Goal: Communication & Community: Answer question/provide support

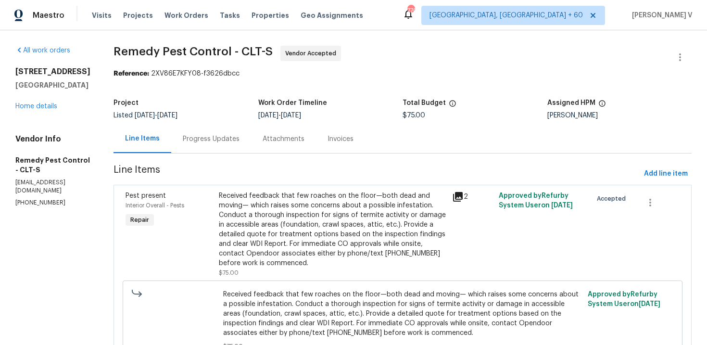
click at [198, 145] on div "Progress Updates" at bounding box center [211, 139] width 80 height 28
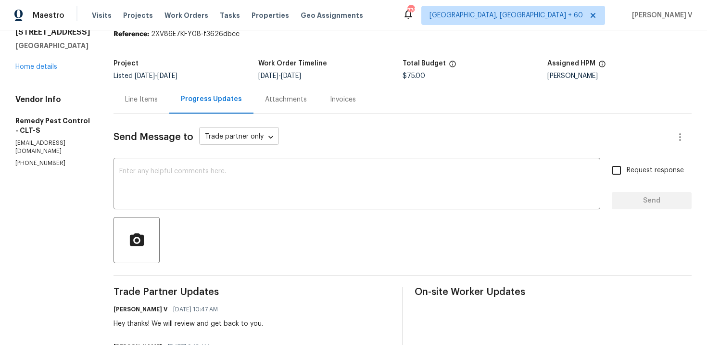
scroll to position [72, 0]
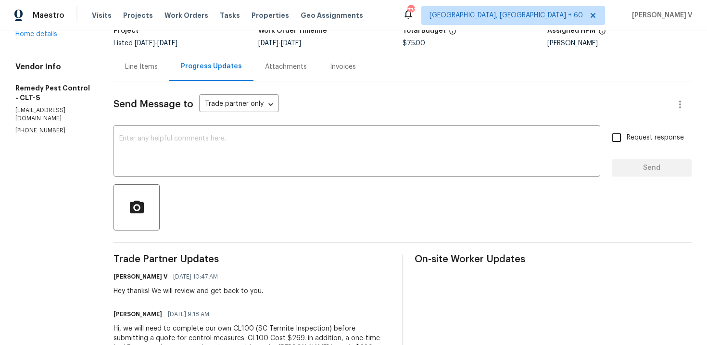
click at [136, 95] on div "Send Message to Trade partner only Trade partner only ​" at bounding box center [391, 104] width 555 height 23
click at [136, 82] on div "Send Message to Trade partner only Trade partner only ​ x ​ Request response Se…" at bounding box center [403, 303] width 578 height 445
click at [135, 65] on div "Line Items" at bounding box center [141, 67] width 33 height 10
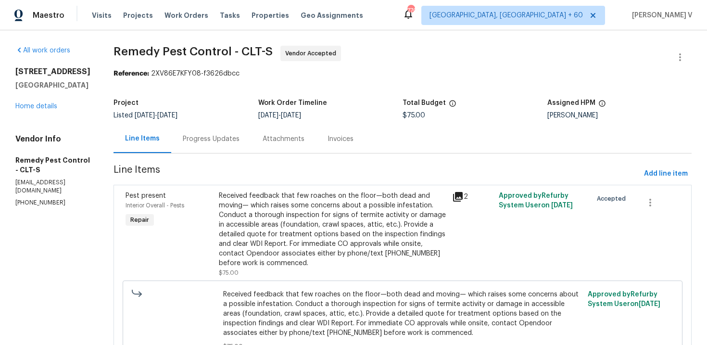
click at [180, 127] on div "Progress Updates" at bounding box center [211, 139] width 80 height 28
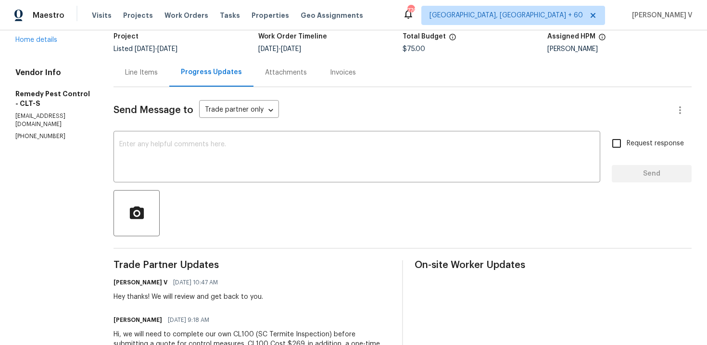
scroll to position [7, 0]
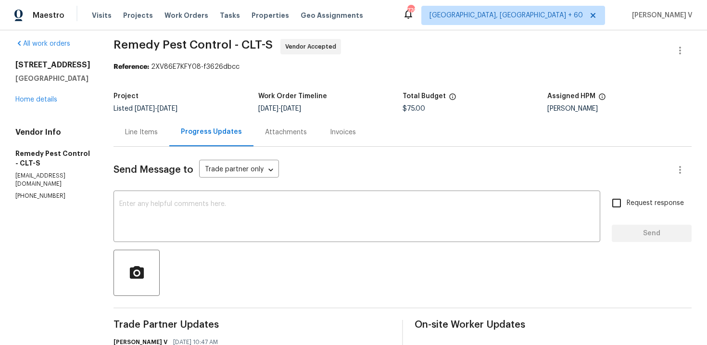
click at [152, 121] on div "Line Items" at bounding box center [142, 132] width 56 height 28
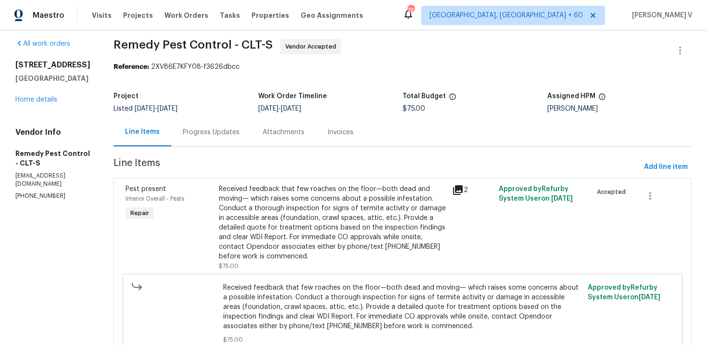
click at [173, 126] on div "Progress Updates" at bounding box center [211, 132] width 80 height 28
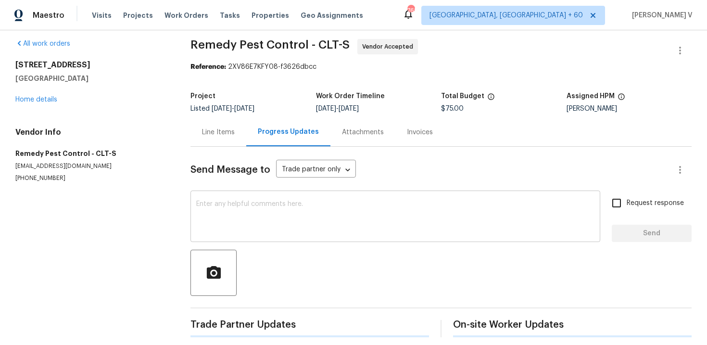
click at [210, 203] on textarea at bounding box center [395, 218] width 398 height 34
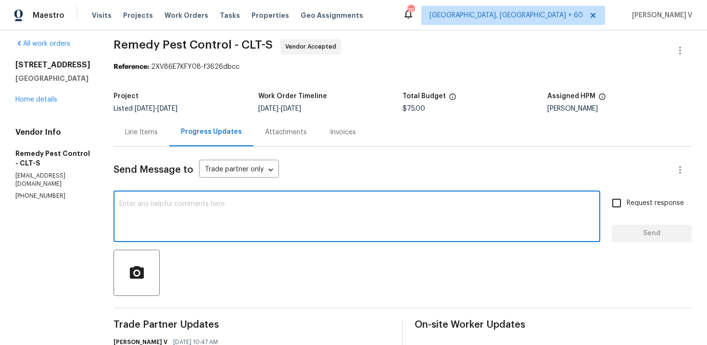
paste textarea "Team, looks like this is just a one-time roach treatment. We usually cover that…"
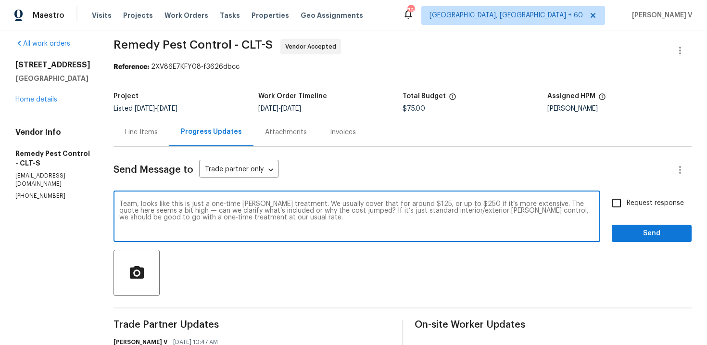
type textarea "Team, looks like this is just a one-time roach treatment. We usually cover that…"
click at [634, 205] on span "Request response" at bounding box center [655, 203] width 57 height 10
click at [627, 205] on input "Request response" at bounding box center [617, 203] width 20 height 20
checkbox input "true"
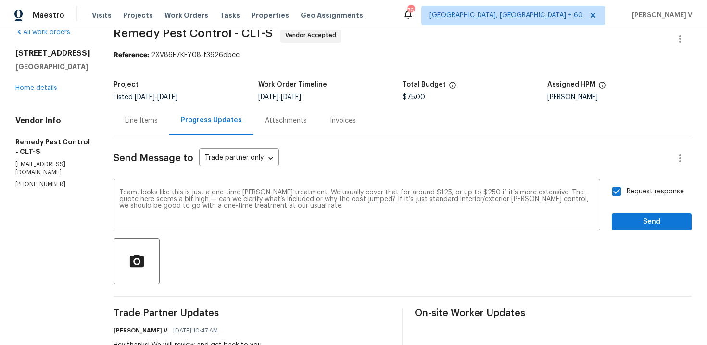
scroll to position [64, 0]
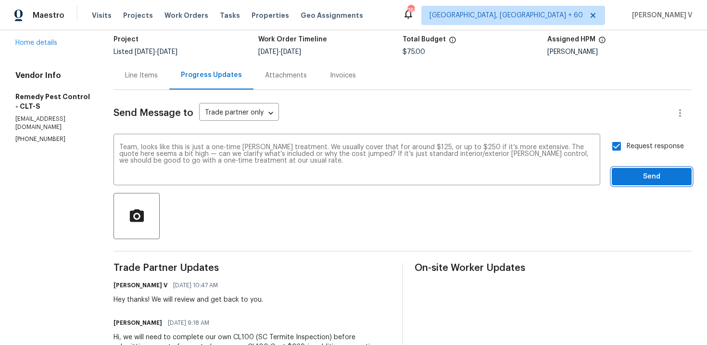
click at [639, 179] on span "Send" at bounding box center [652, 177] width 64 height 12
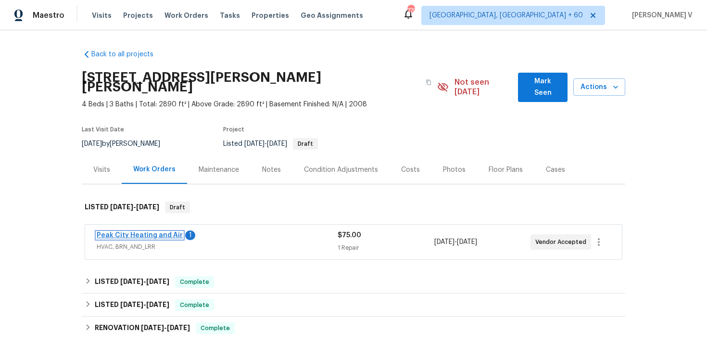
click at [139, 232] on link "Peak City Heating and Air" at bounding box center [140, 235] width 86 height 7
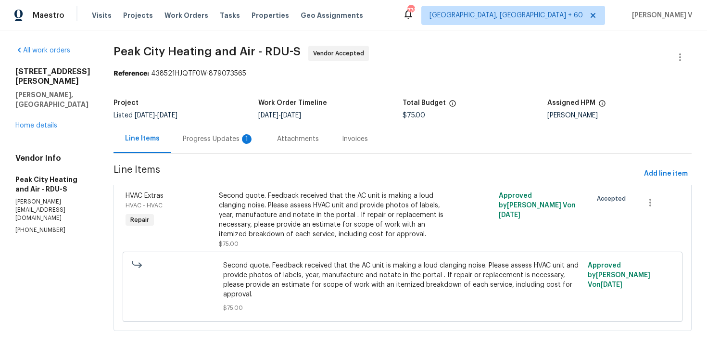
click at [268, 130] on div "Attachments" at bounding box center [298, 139] width 65 height 28
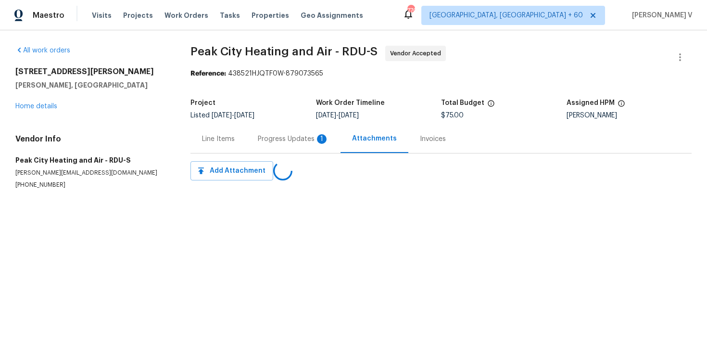
click at [268, 130] on div "Progress Updates 1" at bounding box center [293, 139] width 94 height 28
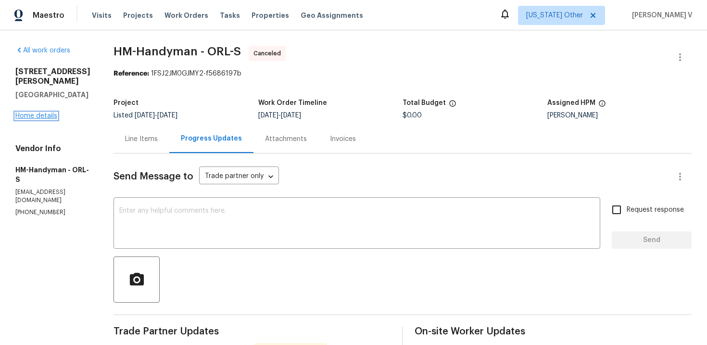
click at [51, 113] on link "Home details" at bounding box center [36, 116] width 42 height 7
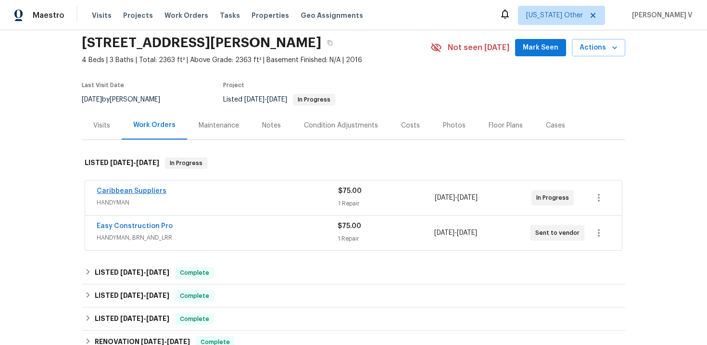
scroll to position [52, 0]
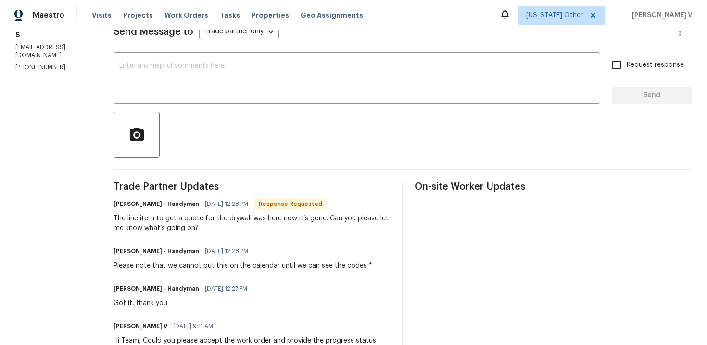
scroll to position [101, 0]
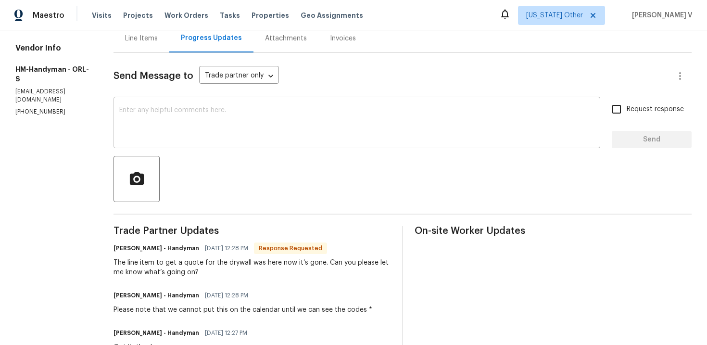
click at [294, 105] on div "x ​" at bounding box center [357, 123] width 487 height 49
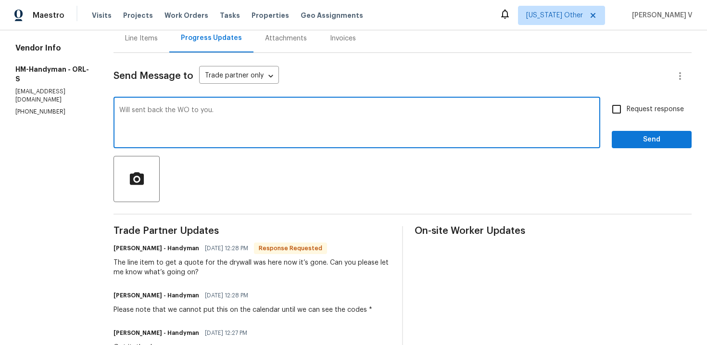
type textarea "Will sent back the WO to you."
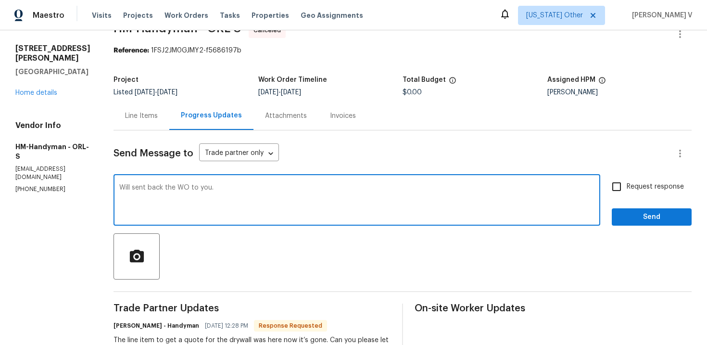
scroll to position [35, 0]
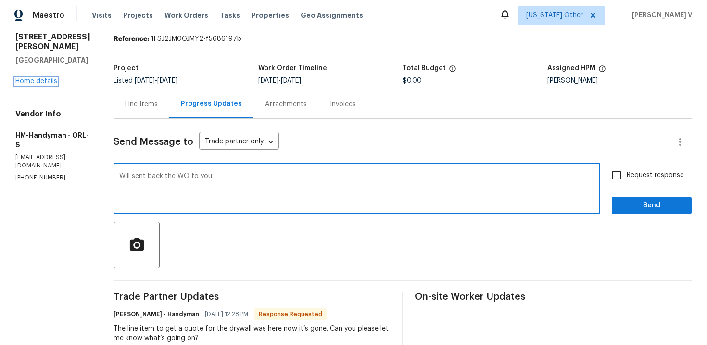
click at [42, 78] on link "Home details" at bounding box center [36, 81] width 42 height 7
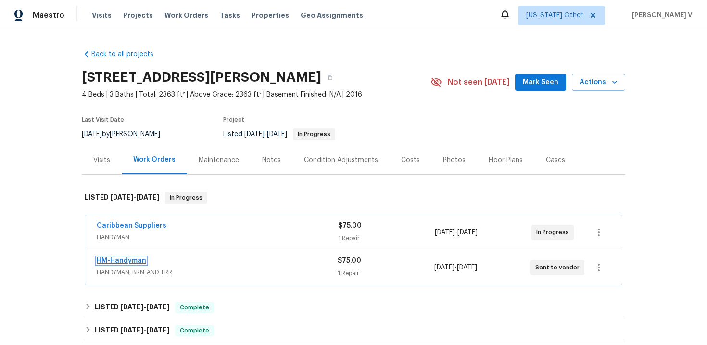
click at [133, 262] on link "HM-Handyman" at bounding box center [122, 260] width 50 height 7
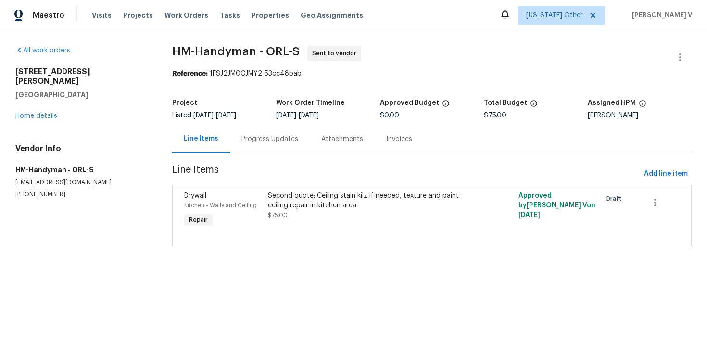
click at [284, 141] on div "Progress Updates" at bounding box center [270, 139] width 57 height 10
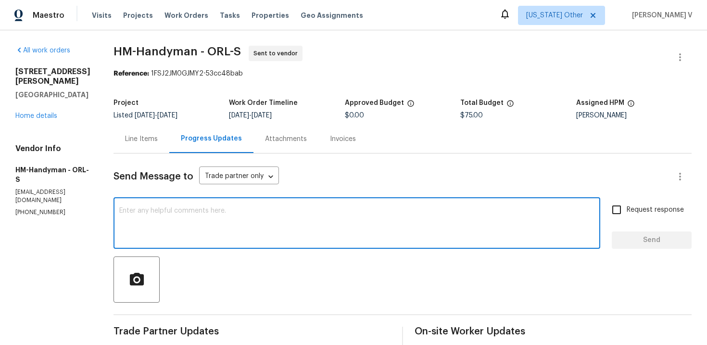
click at [279, 236] on textarea at bounding box center [356, 224] width 475 height 34
click at [204, 211] on textarea "Per call conversation, OW is schduled for tomorrow, 10/15." at bounding box center [356, 224] width 475 height 34
click at [310, 212] on textarea "Per call conversation, WO is schduled for tomorrow, 10/15." at bounding box center [356, 224] width 475 height 34
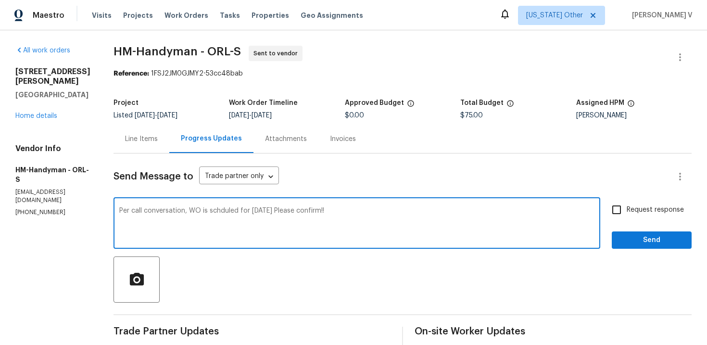
click at [0, 0] on span "scheduled" at bounding box center [0, 0] width 0 height 0
click at [0, 0] on qb-div "Add Punctuation 10/15 ." at bounding box center [0, 0] width 0 height 0
type textarea "Per call conversation, WO is scheduled for tomorrow, 10/15 Please confirm!!"
click at [617, 227] on div "Request response Send" at bounding box center [652, 224] width 80 height 49
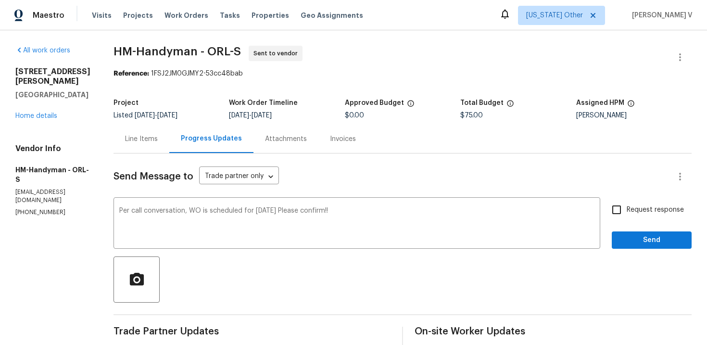
click at [617, 213] on input "Request response" at bounding box center [617, 210] width 20 height 20
checkbox input "true"
click at [629, 236] on span "Send" at bounding box center [652, 240] width 64 height 12
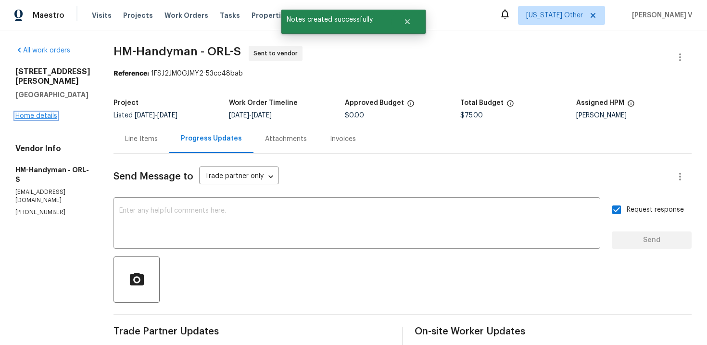
click at [31, 113] on link "Home details" at bounding box center [36, 116] width 42 height 7
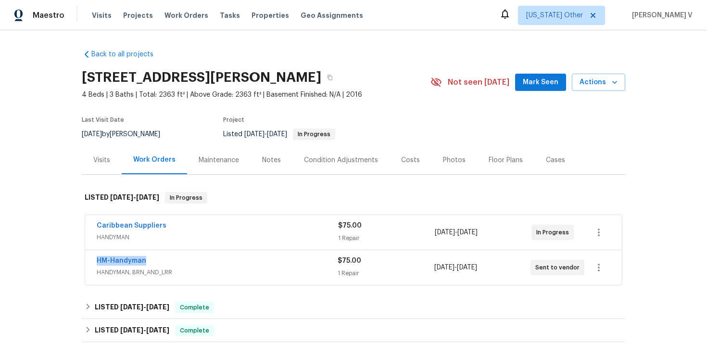
drag, startPoint x: 89, startPoint y: 261, endPoint x: 208, endPoint y: 262, distance: 118.4
click at [208, 262] on div "HM-Handyman HANDYMAN, BRN_AND_LRR $75.00 1 Repair 10/14/2025 - 10/16/2025 Sent …" at bounding box center [353, 267] width 537 height 35
copy link "HM-Handyman"
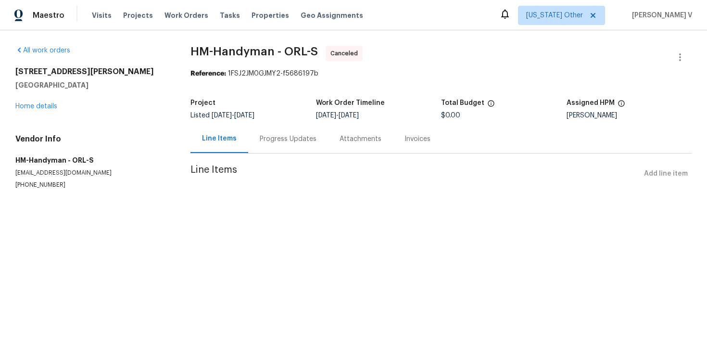
click at [268, 137] on div "Progress Updates" at bounding box center [288, 139] width 57 height 10
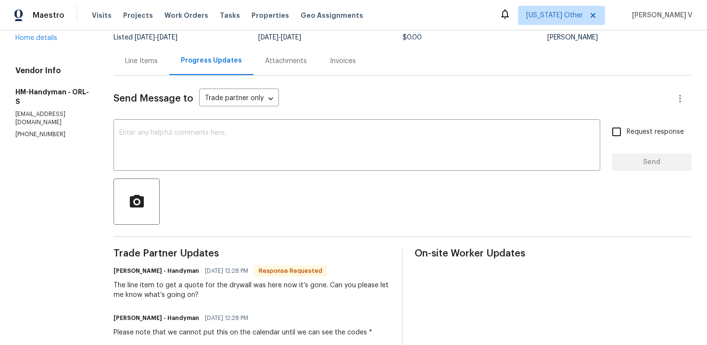
scroll to position [102, 0]
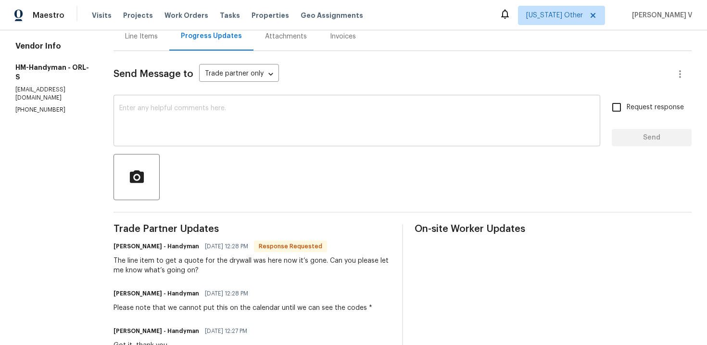
click at [235, 115] on textarea at bounding box center [356, 122] width 475 height 34
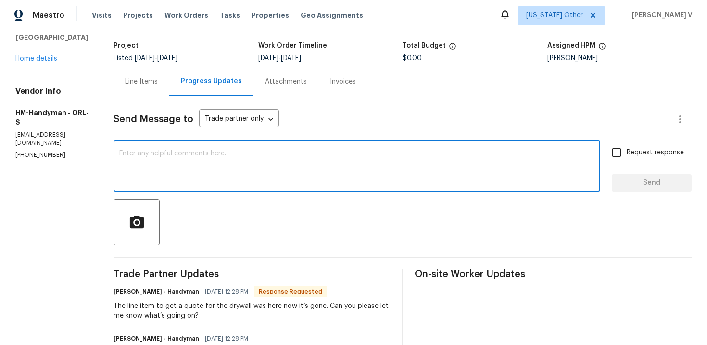
scroll to position [50, 0]
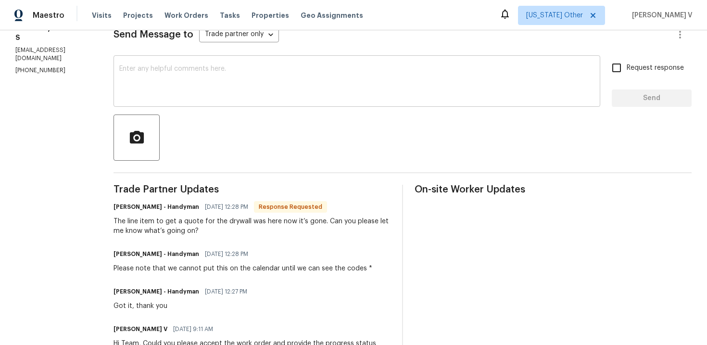
scroll to position [137, 0]
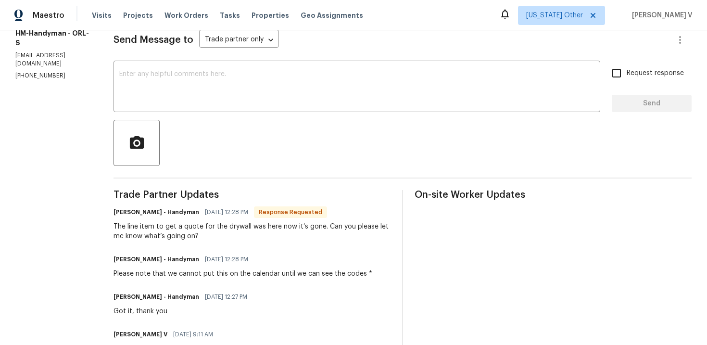
click at [172, 59] on div "Send Message to Trade partner only Trade partner only ​ x ​ Request response Se…" at bounding box center [403, 277] width 578 height 520
click at [172, 67] on div "x ​" at bounding box center [357, 87] width 487 height 49
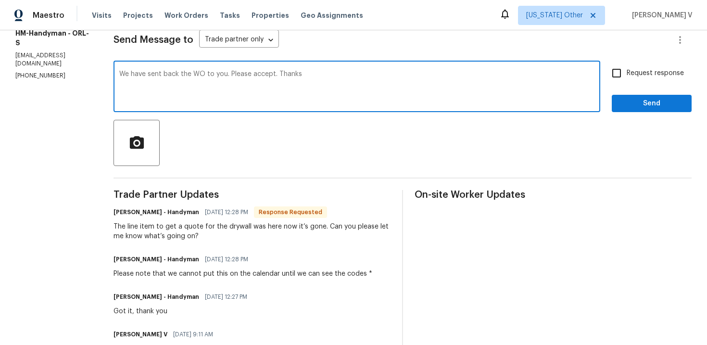
type textarea "We have sent back the WO to you. Please accept. Thanks"
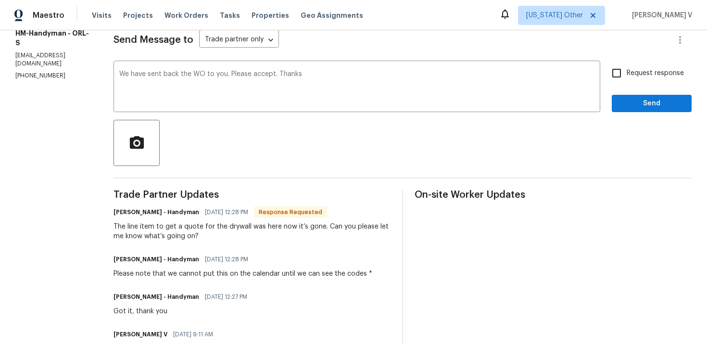
click at [628, 114] on div "Send Message to Trade partner only Trade partner only ​ We have sent back the W…" at bounding box center [403, 277] width 578 height 520
click at [628, 106] on span "Send" at bounding box center [652, 104] width 64 height 12
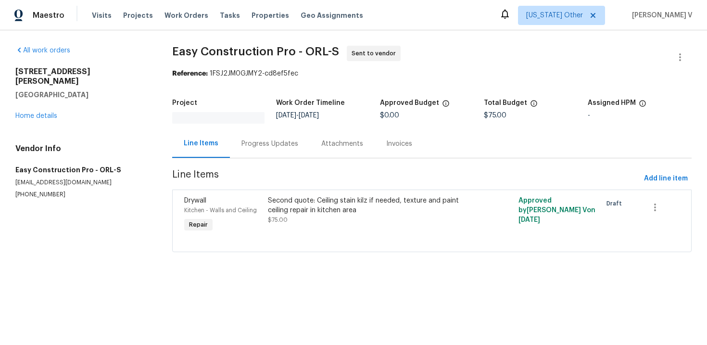
click at [278, 147] on div "Progress Updates" at bounding box center [270, 144] width 57 height 10
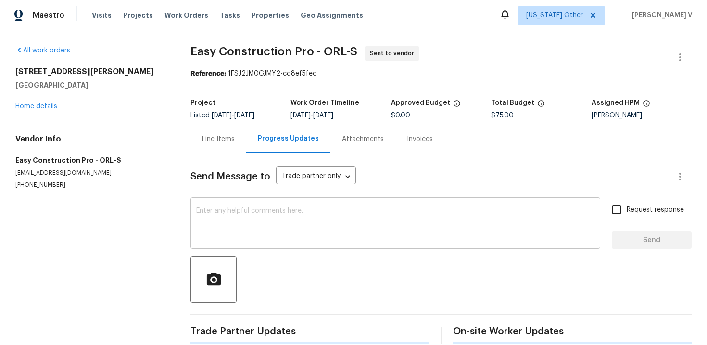
click at [277, 218] on textarea at bounding box center [395, 224] width 398 height 34
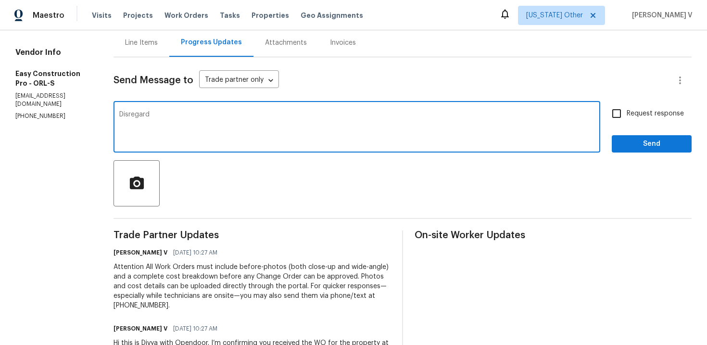
type textarea "Disregard"
click at [626, 144] on span "Send" at bounding box center [652, 144] width 64 height 12
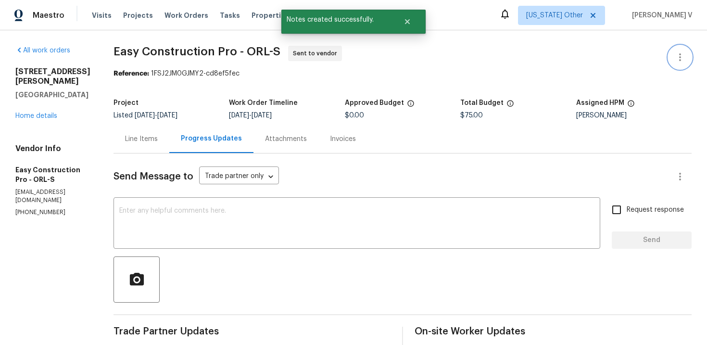
click at [683, 54] on icon "button" at bounding box center [681, 57] width 12 height 12
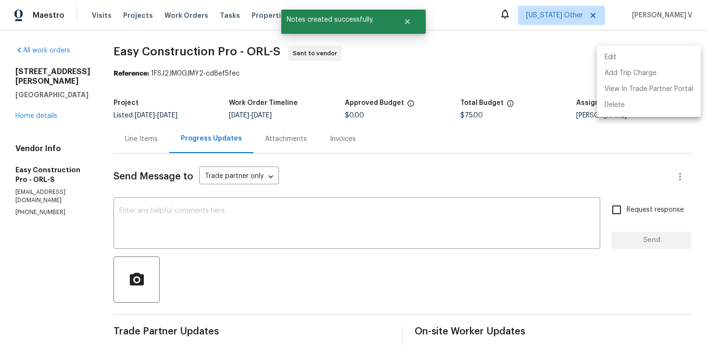
click at [683, 54] on li "Edit" at bounding box center [649, 58] width 104 height 16
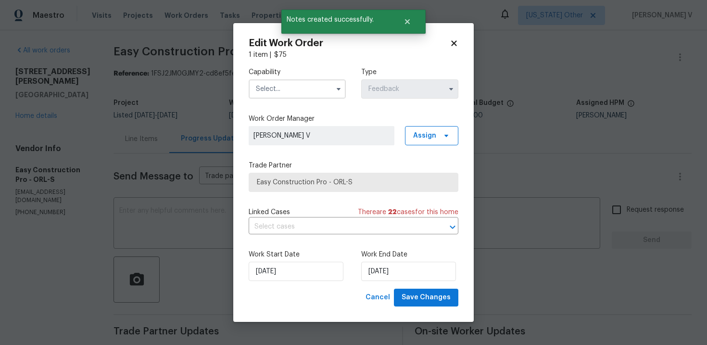
click at [297, 94] on input "text" at bounding box center [297, 88] width 97 height 19
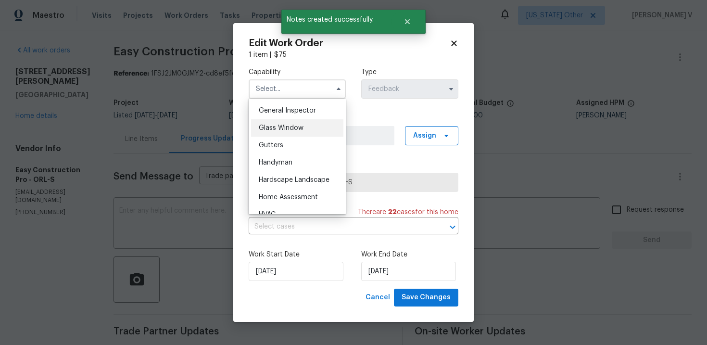
scroll to position [507, 0]
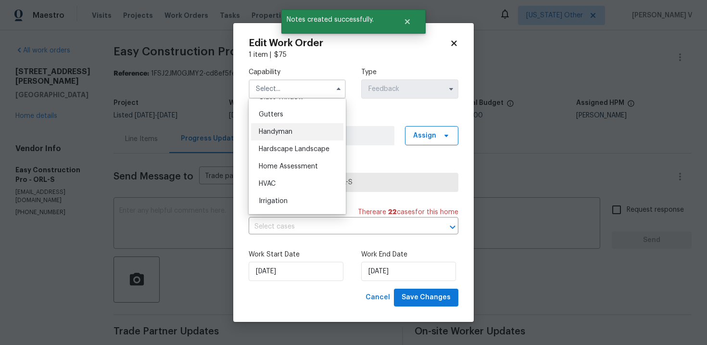
click at [299, 128] on div "Handyman" at bounding box center [297, 131] width 92 height 17
type input "Handyman"
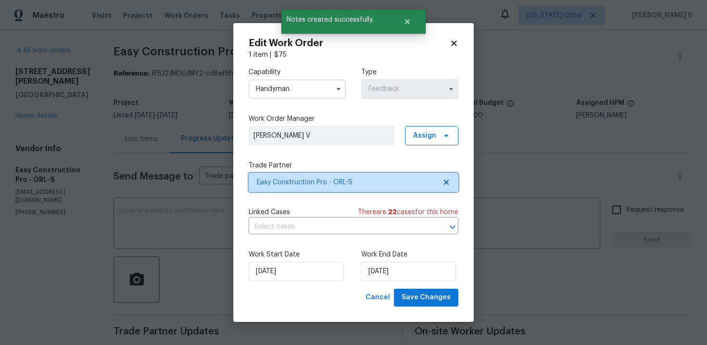
click at [450, 179] on span "Easy Construction Pro - ORL-S" at bounding box center [354, 182] width 210 height 19
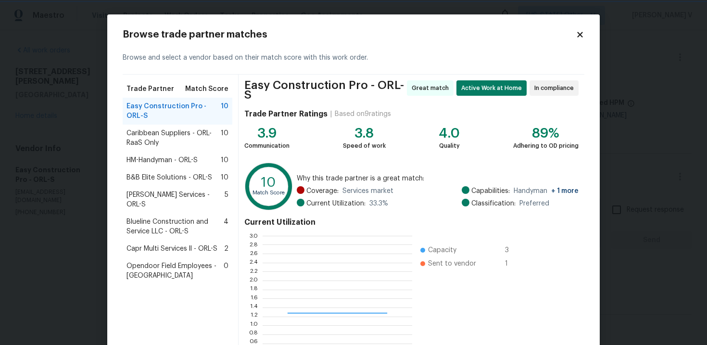
scroll to position [135, 150]
click at [192, 156] on span "HM-Handyman - ORL-S" at bounding box center [162, 160] width 71 height 10
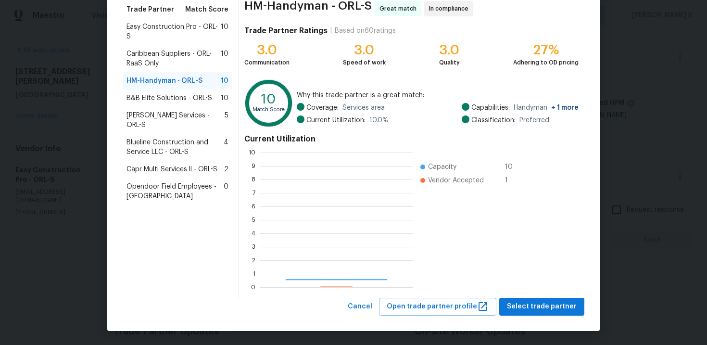
scroll to position [135, 153]
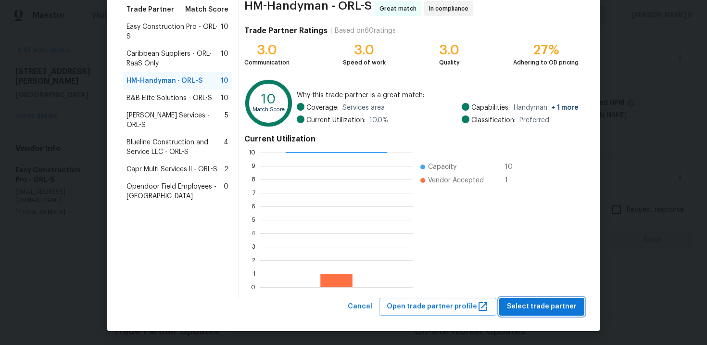
click at [547, 309] on span "Select trade partner" at bounding box center [542, 307] width 70 height 12
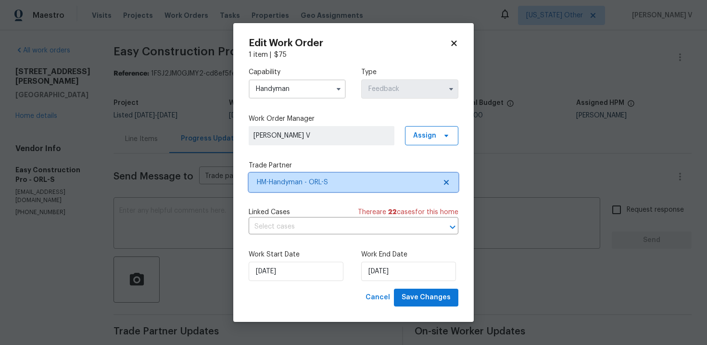
scroll to position [0, 0]
click at [426, 282] on div "Work Start Date 14/10/2025 Work End Date 16/10/2025" at bounding box center [354, 265] width 210 height 47
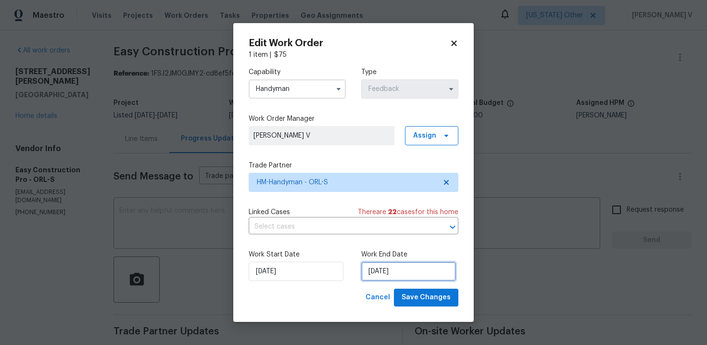
click at [400, 274] on input "16/10/2025" at bounding box center [408, 271] width 95 height 19
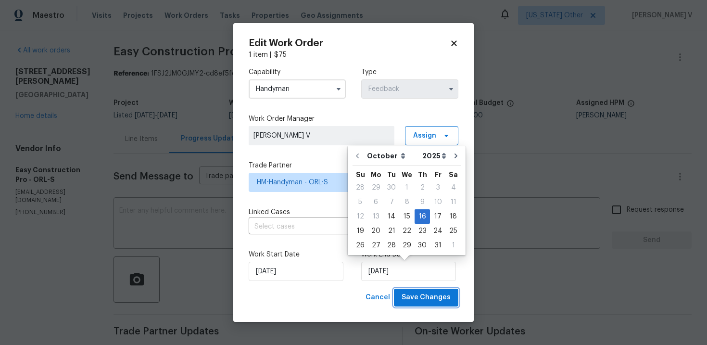
click at [422, 302] on span "Save Changes" at bounding box center [426, 298] width 49 height 12
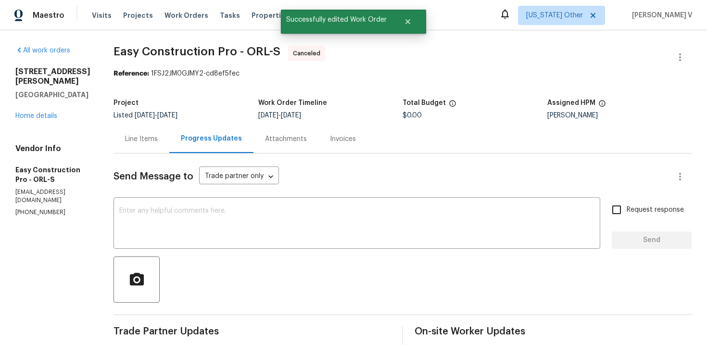
scroll to position [192, 0]
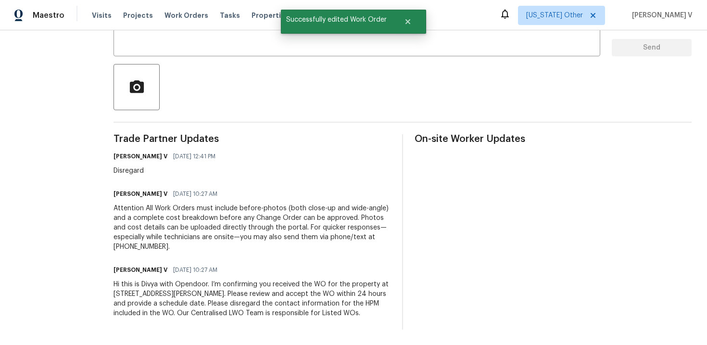
click at [203, 302] on div "Hi this is Divya with Opendoor. I’m confirming you received the WO for the prop…" at bounding box center [252, 299] width 277 height 38
copy div "schedule"
click at [203, 302] on div "Hi this is Divya with Opendoor. I’m confirming you received the WO for the prop…" at bounding box center [252, 299] width 277 height 38
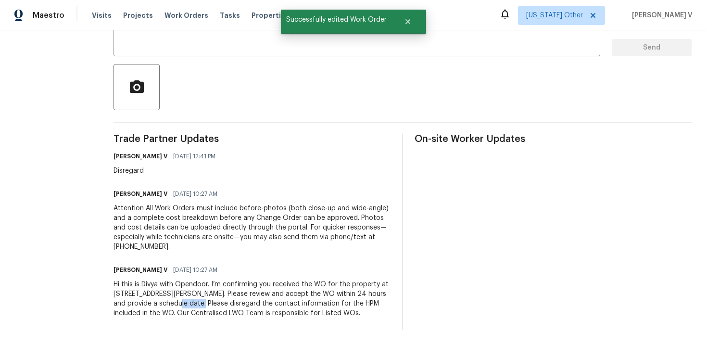
click at [203, 302] on div "Hi this is Divya with Opendoor. I’m confirming you received the WO for the prop…" at bounding box center [252, 299] width 277 height 38
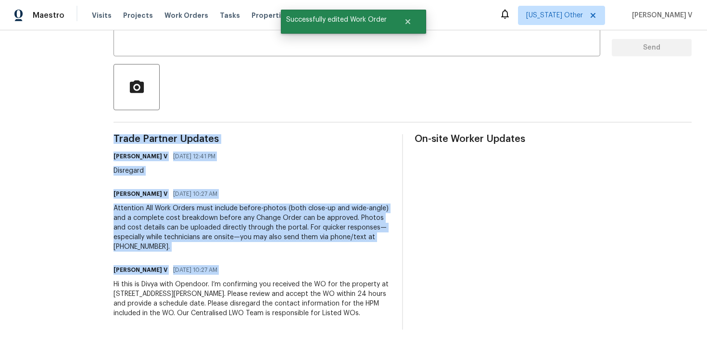
scroll to position [0, 0]
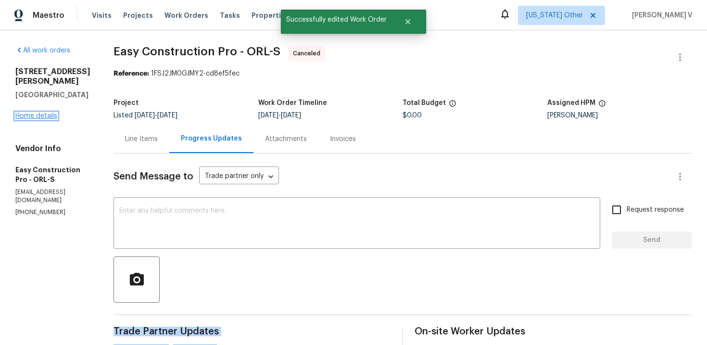
click at [41, 113] on link "Home details" at bounding box center [36, 116] width 42 height 7
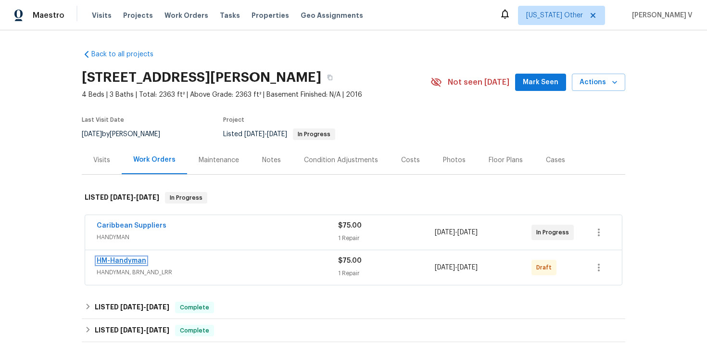
click at [127, 258] on link "HM-Handyman" at bounding box center [122, 260] width 50 height 7
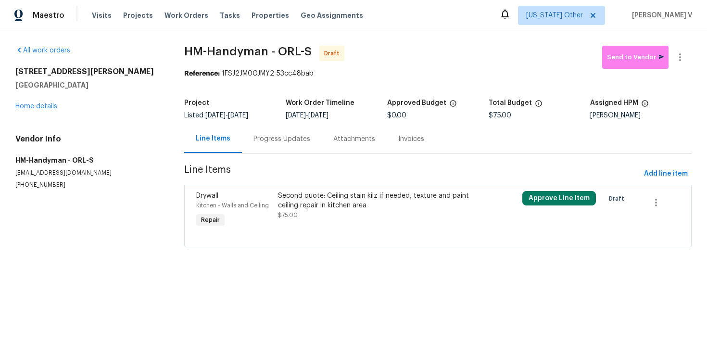
click at [267, 143] on div "Progress Updates" at bounding box center [282, 139] width 57 height 10
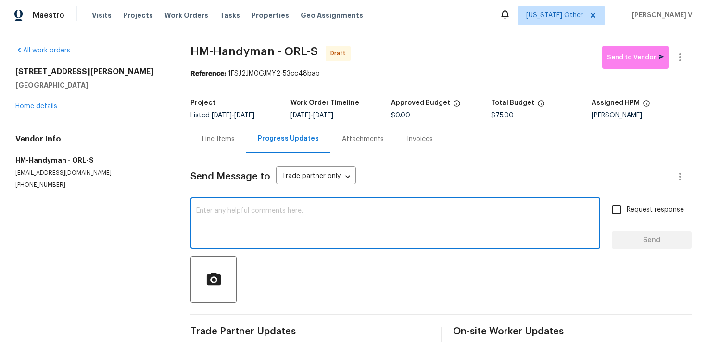
click at [284, 239] on textarea at bounding box center [395, 224] width 398 height 34
paste textarea "Hi this is Divya with Opendoor. I’m confirming you received the WO for the prop…"
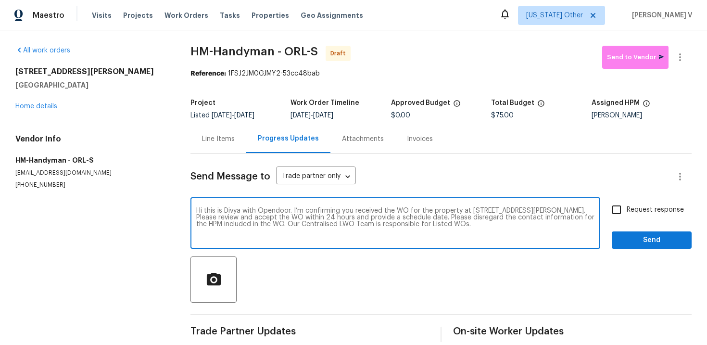
type textarea "Hi this is Divya with Opendoor. I’m confirming you received the WO for the prop…"
drag, startPoint x: 603, startPoint y: 215, endPoint x: 610, endPoint y: 215, distance: 7.2
click at [603, 215] on div "Hi this is Divya with Opendoor. I’m confirming you received the WO for the prop…" at bounding box center [441, 224] width 501 height 49
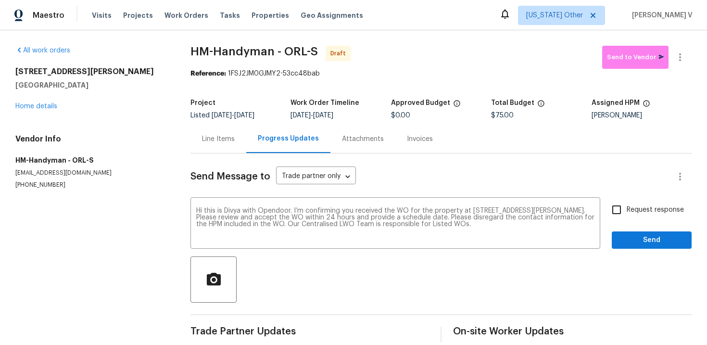
click at [627, 216] on input "Request response" at bounding box center [617, 210] width 20 height 20
checkbox input "true"
click at [630, 239] on span "Send" at bounding box center [652, 240] width 64 height 12
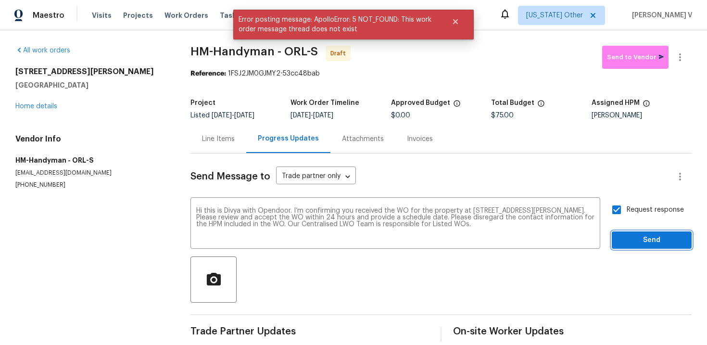
click at [674, 246] on span "Send" at bounding box center [652, 240] width 64 height 12
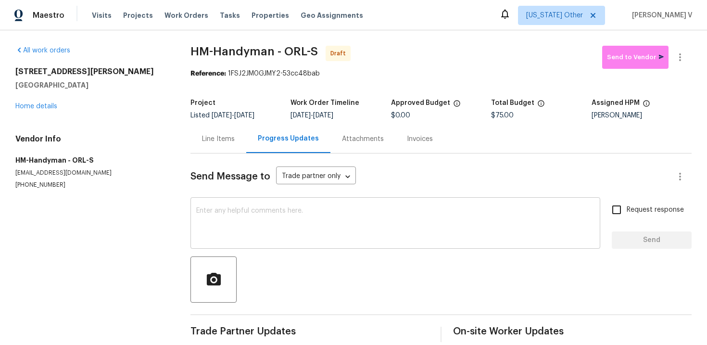
click at [256, 219] on textarea at bounding box center [395, 224] width 398 height 34
paste textarea "Hi this is Divya with Opendoor. I’m confirming you received the WO for the prop…"
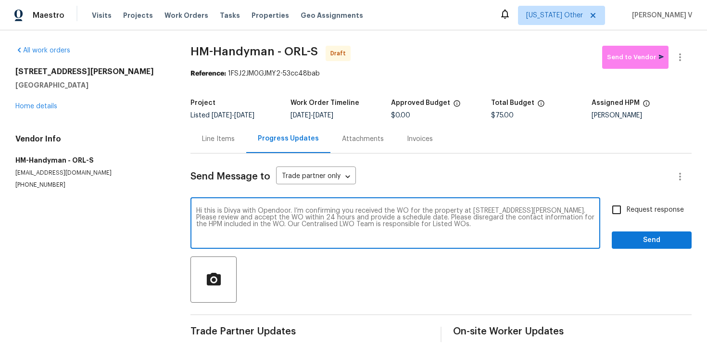
type textarea "Hi this is Divya with Opendoor. I’m confirming you received the WO for the prop…"
click at [647, 207] on span "Request response" at bounding box center [655, 210] width 57 height 10
click at [627, 207] on input "Request response" at bounding box center [617, 210] width 20 height 20
checkbox input "true"
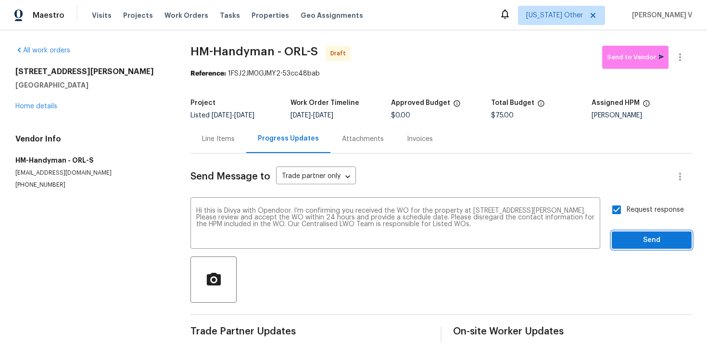
click at [650, 231] on button "Send" at bounding box center [652, 240] width 80 height 18
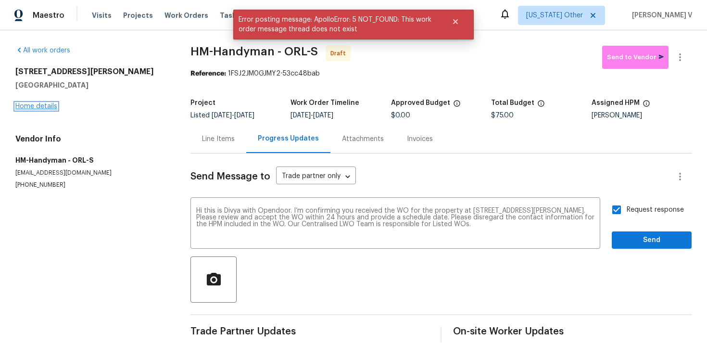
click at [40, 105] on link "Home details" at bounding box center [36, 106] width 42 height 7
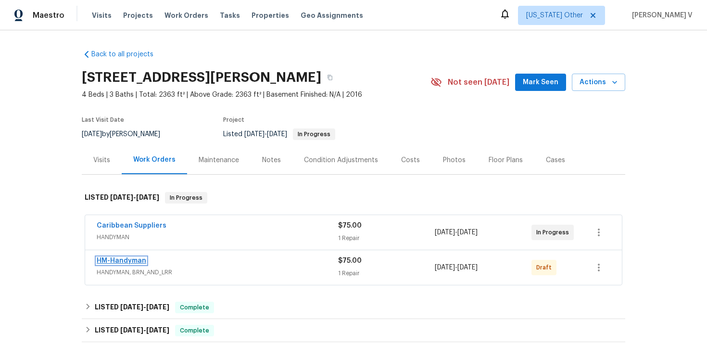
click at [125, 261] on link "HM-Handyman" at bounding box center [122, 260] width 50 height 7
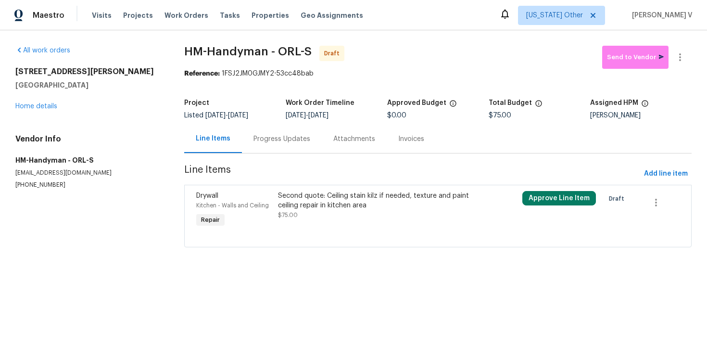
click at [272, 141] on div "Progress Updates" at bounding box center [282, 139] width 57 height 10
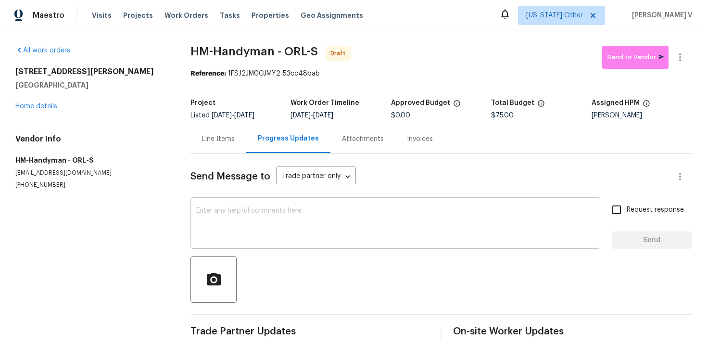
click at [273, 213] on textarea at bounding box center [395, 224] width 398 height 34
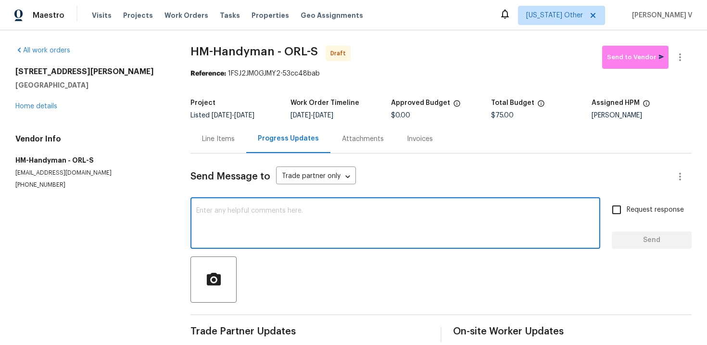
paste textarea "Hi this is Divya with Opendoor. I’m confirming you received the WO for the prop…"
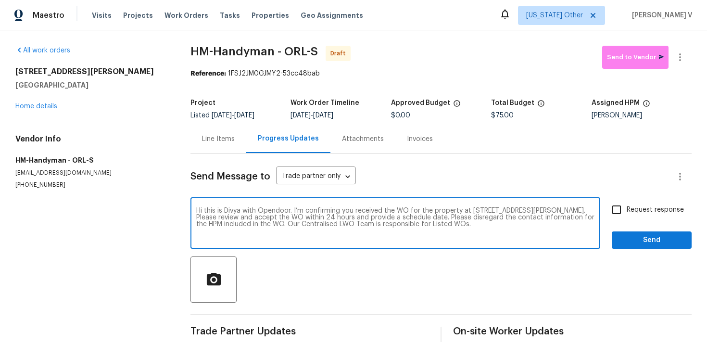
type textarea "Hi this is Divya with Opendoor. I’m confirming you received the WO for the prop…"
click at [626, 210] on input "Request response" at bounding box center [617, 210] width 20 height 20
checkbox input "true"
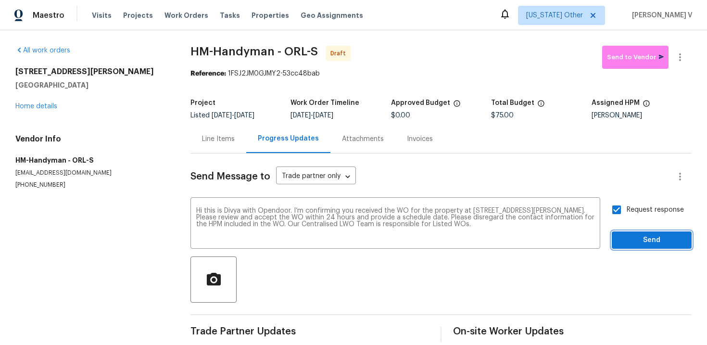
click at [634, 231] on button "Send" at bounding box center [652, 240] width 80 height 18
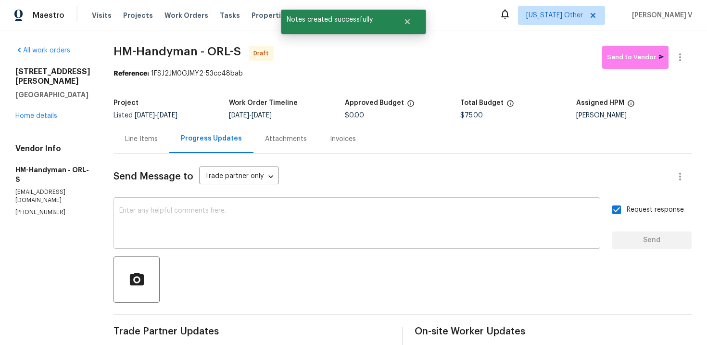
click at [256, 233] on textarea at bounding box center [356, 224] width 475 height 34
paste textarea "Attention All Work Orders must include before-photos (both close-up and wide-an…"
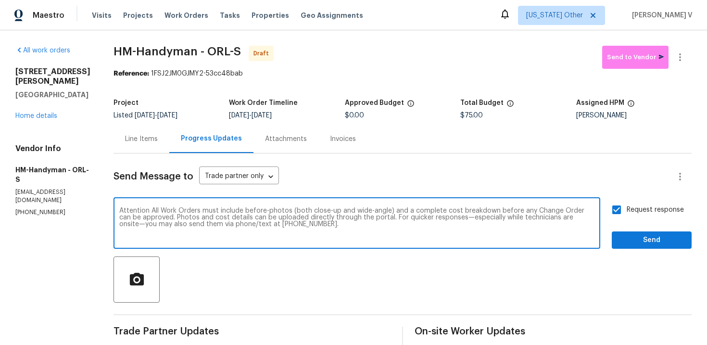
type textarea "Attention All Work Orders must include before-photos (both close-up and wide-an…"
click at [650, 229] on div "Request response Send" at bounding box center [652, 224] width 80 height 49
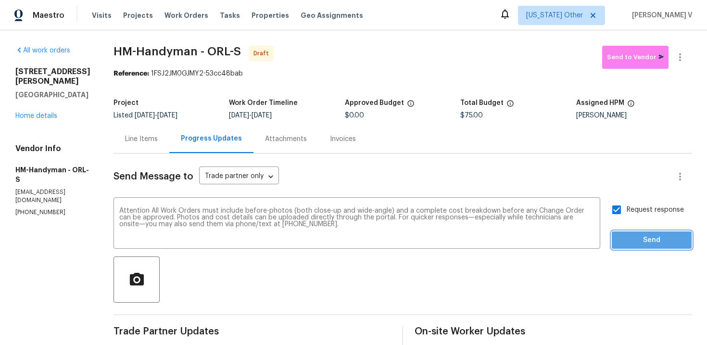
click at [650, 233] on button "Send" at bounding box center [652, 240] width 80 height 18
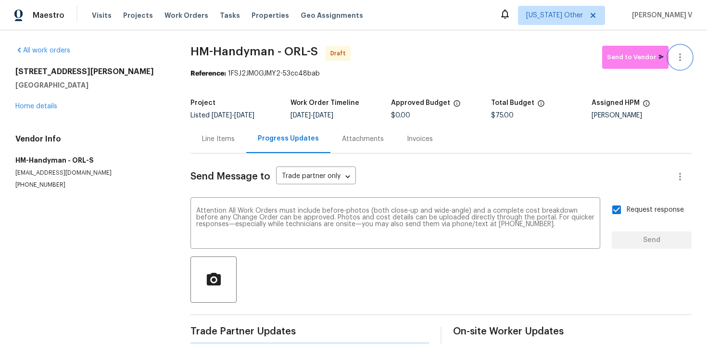
click at [681, 59] on icon "button" at bounding box center [681, 57] width 12 height 12
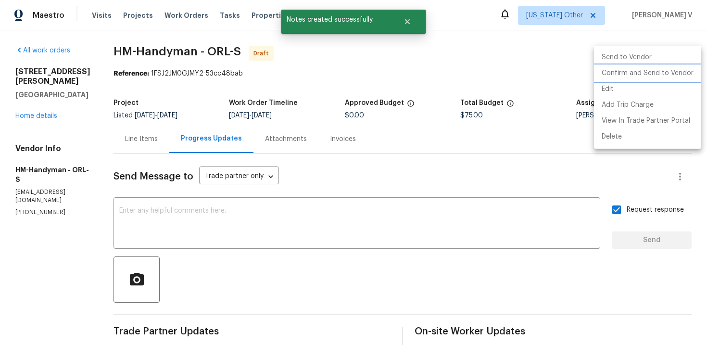
click at [621, 68] on li "Confirm and Send to Vendor" at bounding box center [647, 73] width 107 height 16
click at [183, 111] on div at bounding box center [353, 172] width 707 height 345
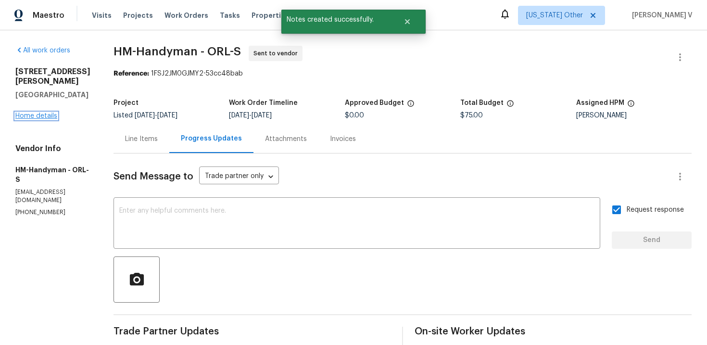
click at [35, 113] on link "Home details" at bounding box center [36, 116] width 42 height 7
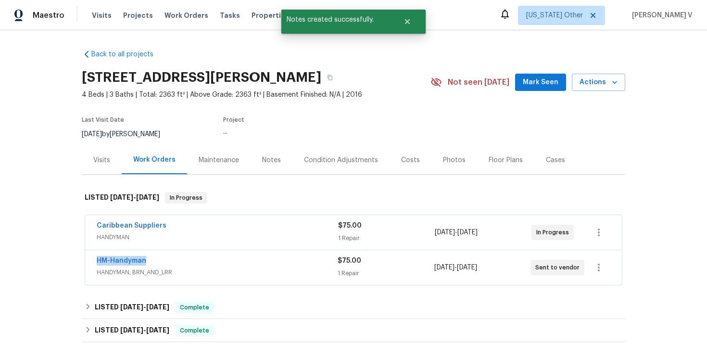
drag, startPoint x: 83, startPoint y: 265, endPoint x: 196, endPoint y: 265, distance: 113.1
click at [196, 265] on div "Caribbean Suppliers HANDYMAN $75.00 1 Repair [DATE] - [DATE] In Progress HM-Han…" at bounding box center [354, 250] width 544 height 75
copy link "HM-Handyman"
